Goal: Information Seeking & Learning: Learn about a topic

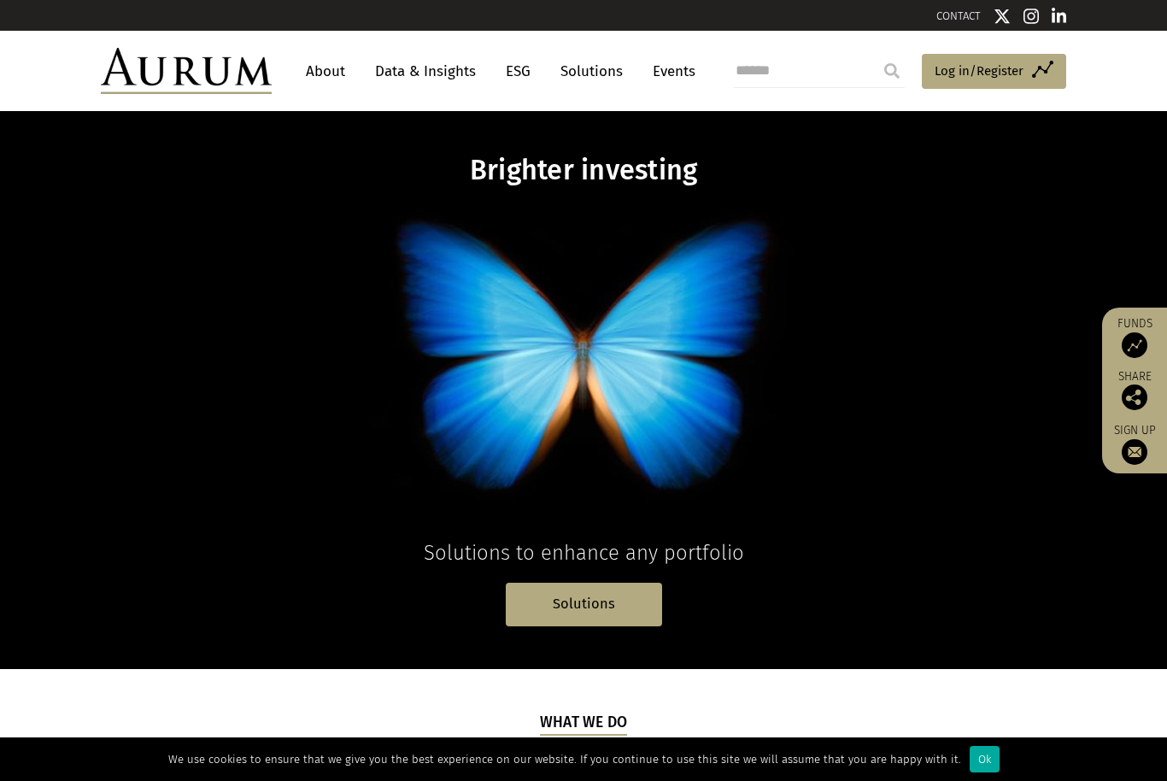
click at [337, 59] on link "About" at bounding box center [325, 72] width 56 height 32
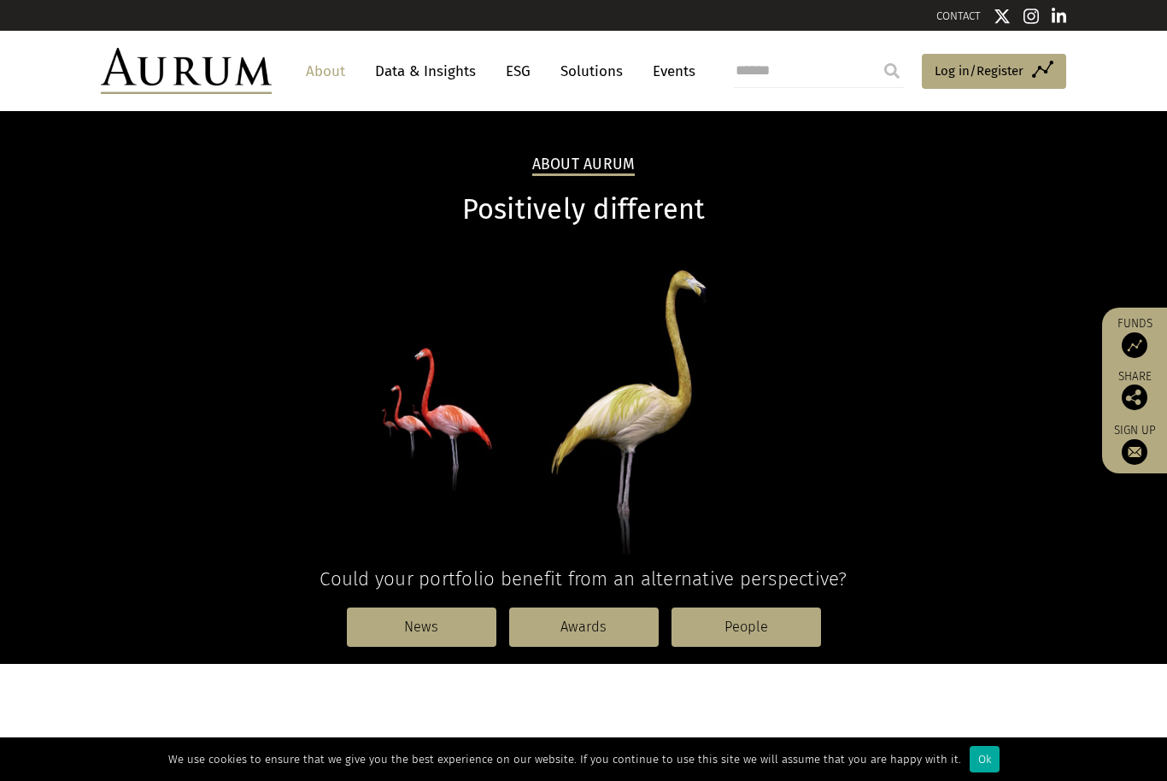
click at [192, 65] on img at bounding box center [186, 71] width 171 height 46
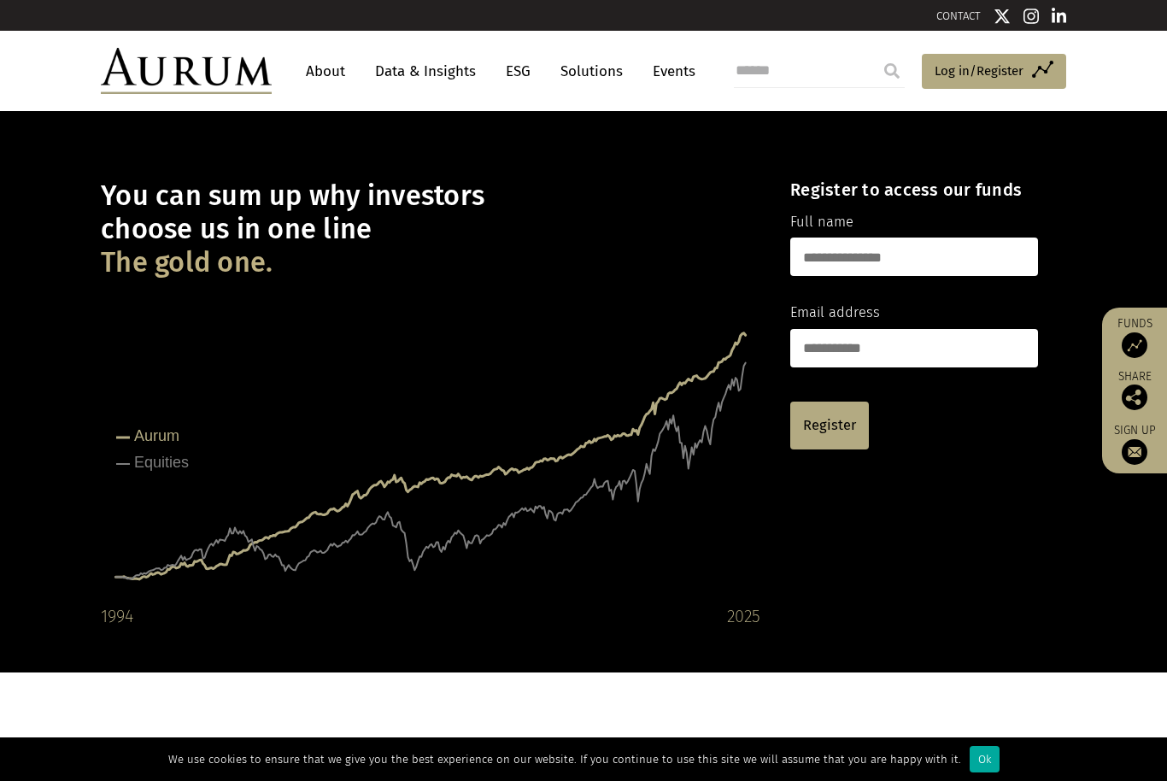
click at [715, 547] on div "Created with Highcharts 9.3.1 Aurum Equities 1994 2025" at bounding box center [430, 459] width 659 height 342
click at [1130, 354] on img at bounding box center [1134, 345] width 26 height 26
